Goal: Transaction & Acquisition: Obtain resource

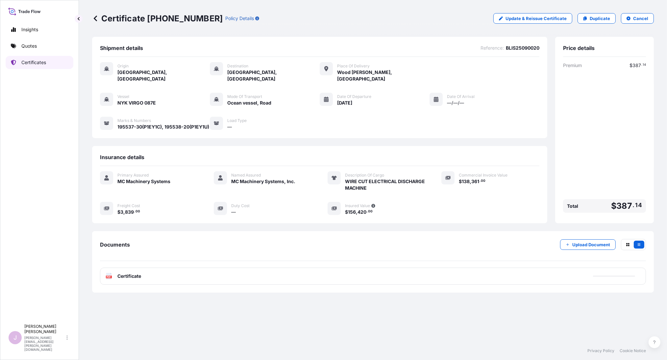
click at [46, 64] on p "Certificates" at bounding box center [33, 62] width 25 height 7
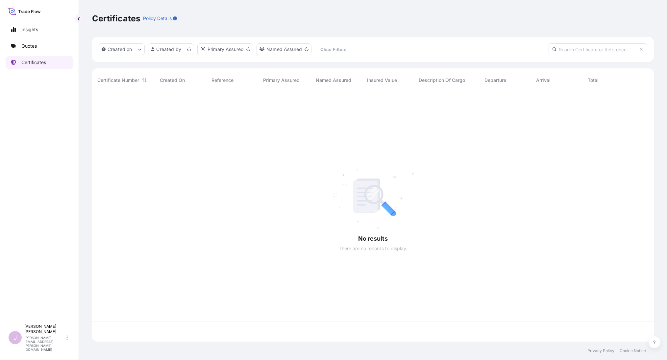
scroll to position [248, 557]
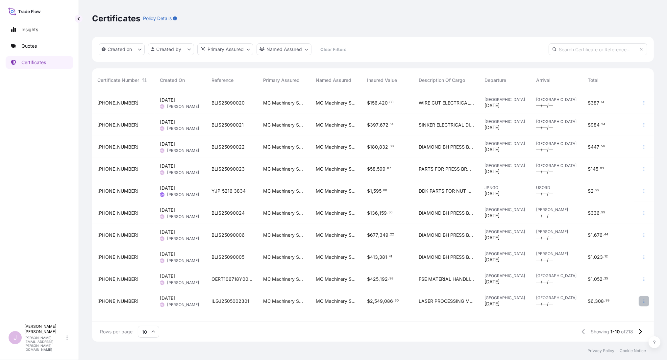
click at [643, 303] on icon "button" at bounding box center [644, 301] width 4 height 4
click at [608, 303] on p "Duplicate quote" at bounding box center [608, 302] width 34 height 7
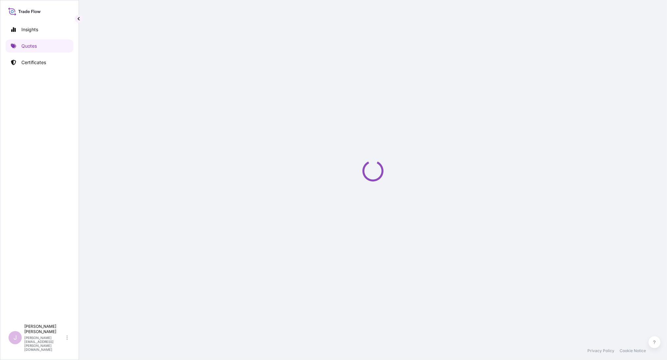
select select "Ocean Vessel"
select select "Road / [GEOGRAPHIC_DATA]"
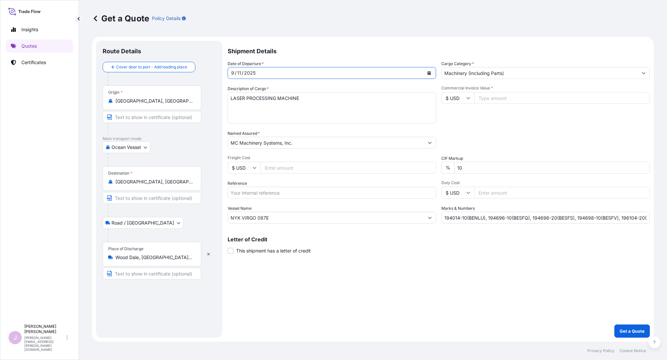
click at [428, 73] on icon "Calendar" at bounding box center [429, 73] width 4 height 4
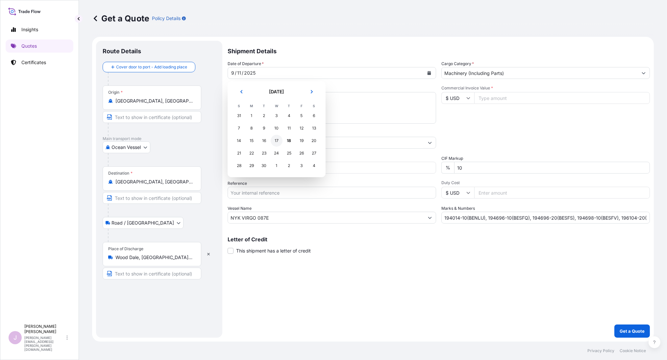
click at [278, 140] on div "17" at bounding box center [277, 141] width 12 height 12
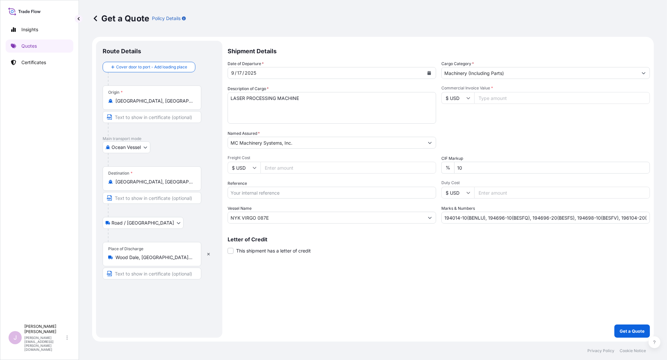
click at [264, 168] on input "Freight Cost" at bounding box center [349, 168] width 176 height 12
paste input "75816.38"
type input "75816.38"
drag, startPoint x: 255, startPoint y: 190, endPoint x: 256, endPoint y: 193, distance: 3.3
click at [255, 193] on input "Reference" at bounding box center [332, 193] width 209 height 12
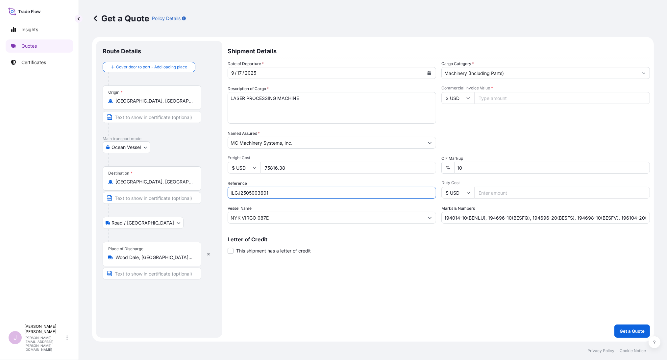
type input "ILGJ2505003601"
drag, startPoint x: 274, startPoint y: 215, endPoint x: 166, endPoint y: 222, distance: 108.1
click at [109, 204] on form "Route Details Cover door to port - Add loading place Place of loading Road / In…" at bounding box center [373, 189] width 562 height 305
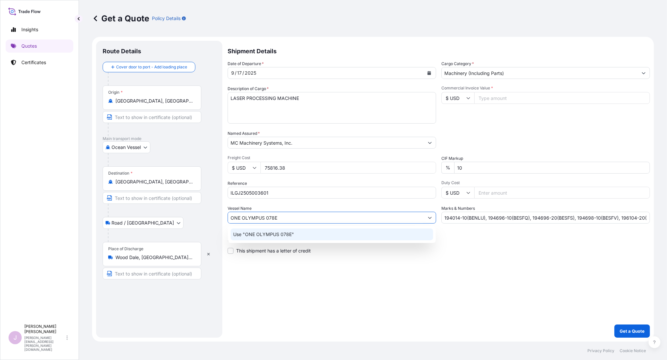
type input "ONE OLYMPUS 078E"
click at [400, 281] on div "Shipment Details Date of Departure * [DATE] Cargo Category * Machinery (Includi…" at bounding box center [439, 189] width 422 height 297
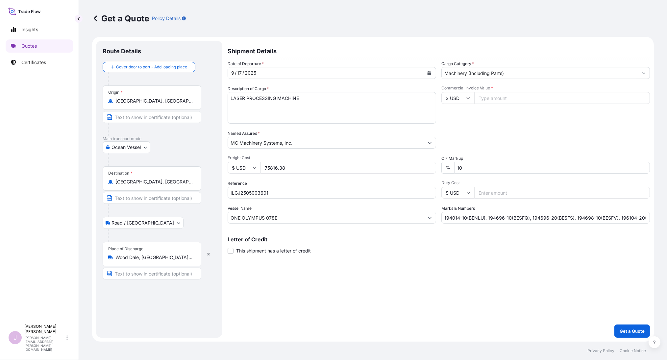
click at [489, 100] on input "Commercial Invoice Value *" at bounding box center [562, 98] width 176 height 12
click at [479, 96] on input "Commercial Invoice Value *" at bounding box center [562, 98] width 176 height 12
paste input "1458655.32"
type input "1458655.32"
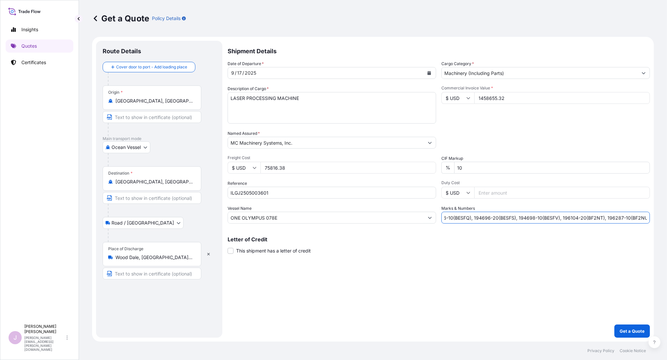
drag, startPoint x: 442, startPoint y: 217, endPoint x: 697, endPoint y: 200, distance: 255.6
click at [667, 200] on html "Insights Quotes Certificates J [PERSON_NAME] [PERSON_NAME][EMAIL_ADDRESS][PERSO…" at bounding box center [333, 180] width 667 height 360
drag, startPoint x: 452, startPoint y: 217, endPoint x: 471, endPoint y: 199, distance: 26.1
click at [452, 216] on input "Marks & Numbers" at bounding box center [545, 218] width 209 height 12
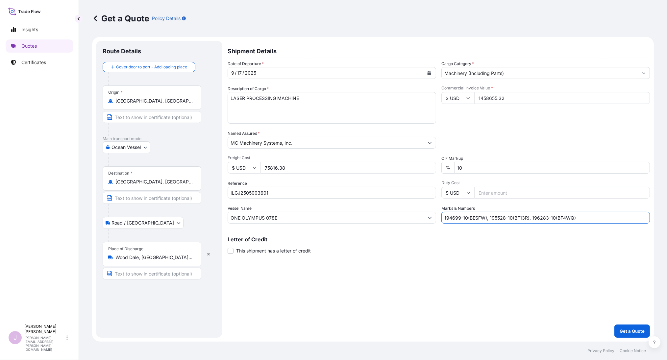
type input "194699-10(BESFW), 195528-10(BF13R), 196283-10(BF4WQ)"
click at [621, 332] on p "Get a Quote" at bounding box center [632, 331] width 25 height 7
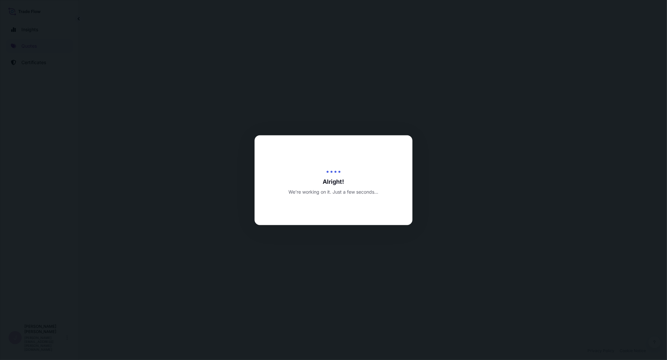
select select "Ocean Vessel"
select select "Road / [GEOGRAPHIC_DATA]"
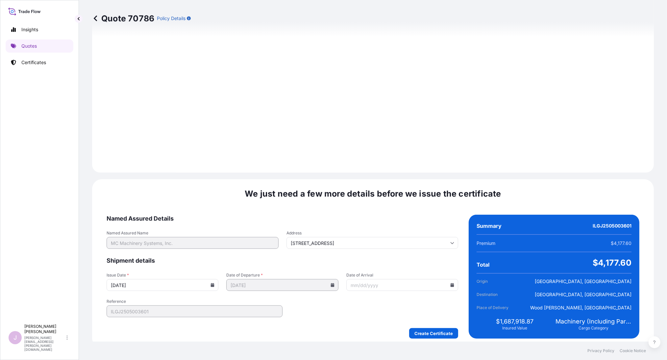
scroll to position [718, 0]
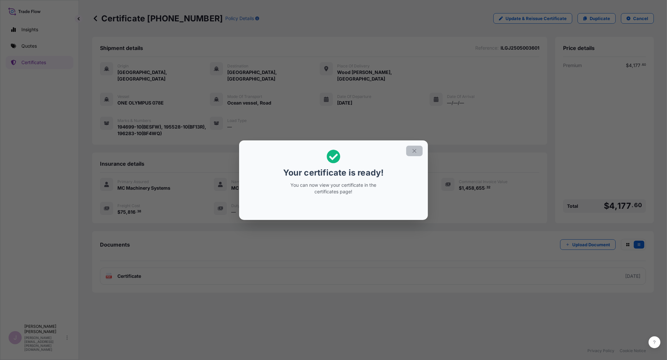
click at [405, 151] on section "Your certificate is ready! You can now view your certificate in the certificate…" at bounding box center [333, 180] width 189 height 80
click at [414, 149] on icon "button" at bounding box center [415, 151] width 6 height 6
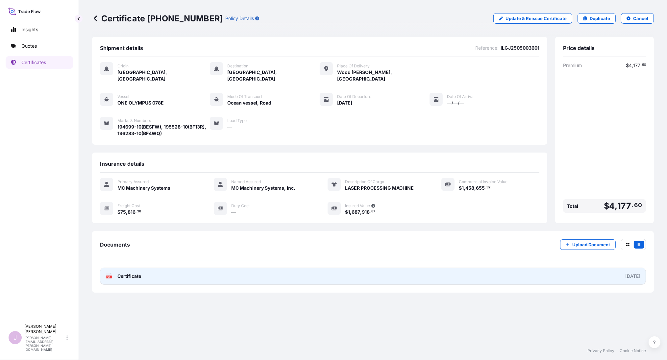
click at [116, 273] on div "PDF Certificate" at bounding box center [124, 276] width 36 height 7
